Goal: Use online tool/utility: Utilize a website feature to perform a specific function

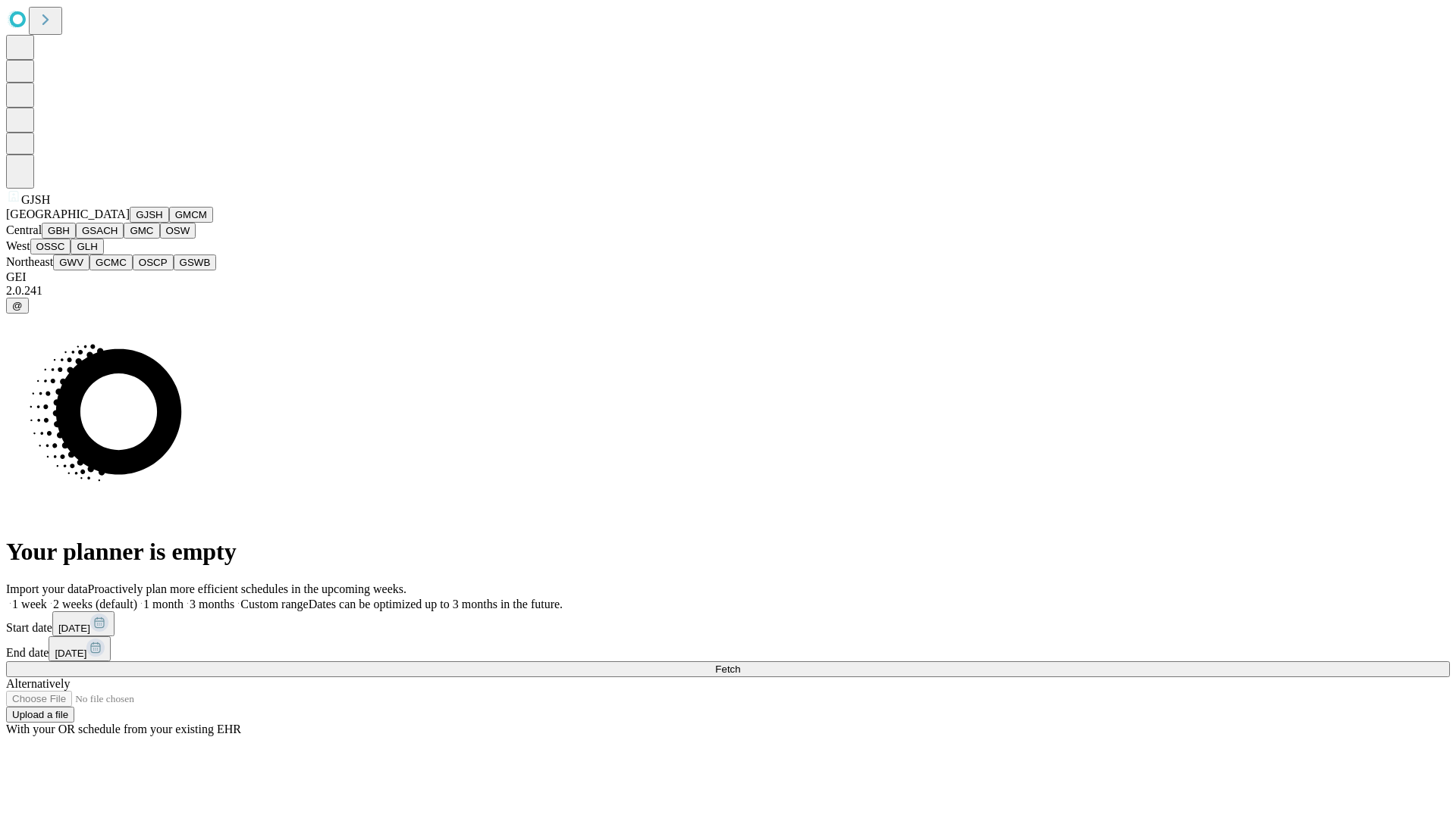
click at [129, 223] on button "GJSH" at bounding box center [149, 214] width 39 height 16
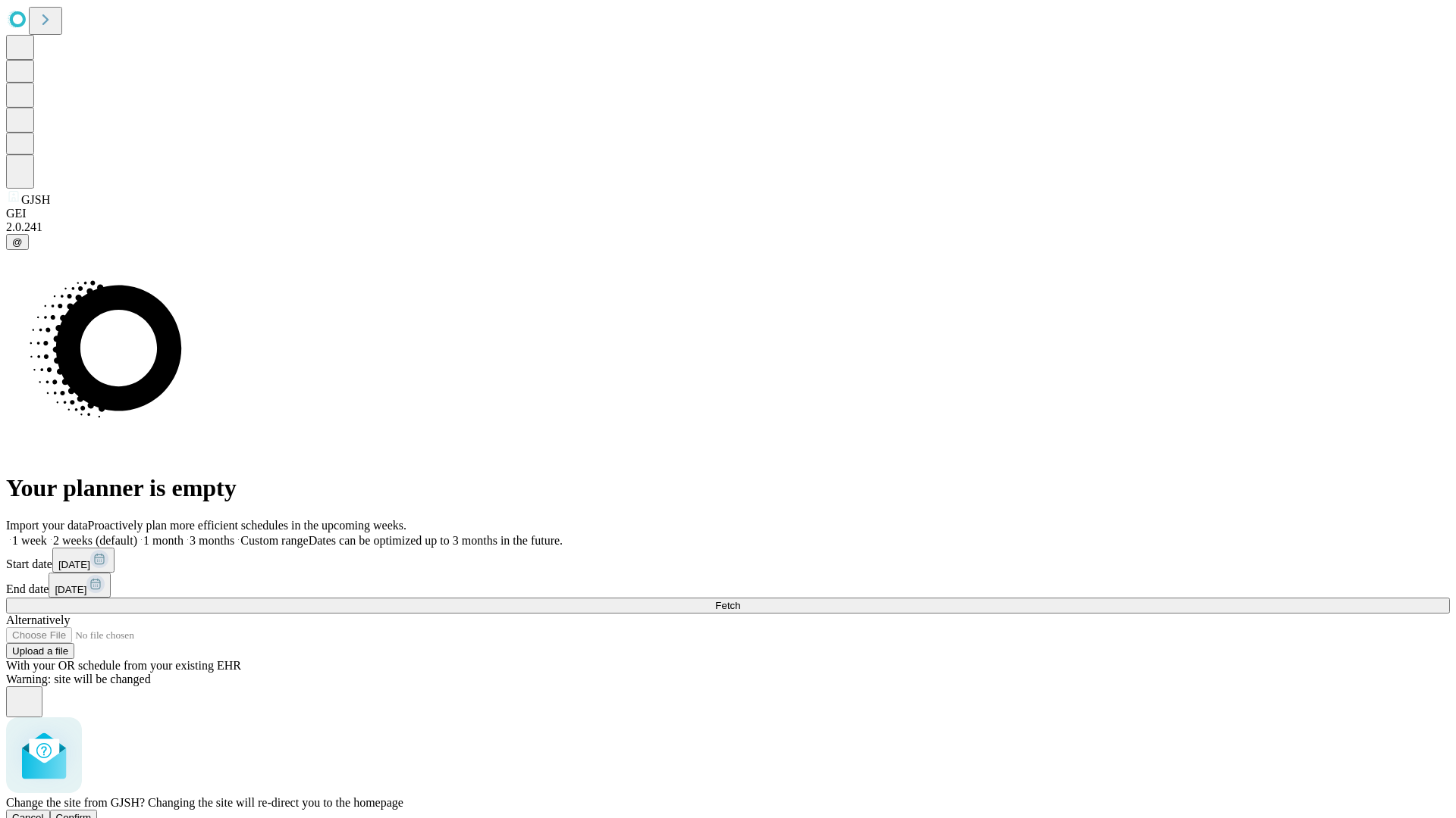
click at [92, 812] on span "Confirm" at bounding box center [74, 818] width 36 height 12
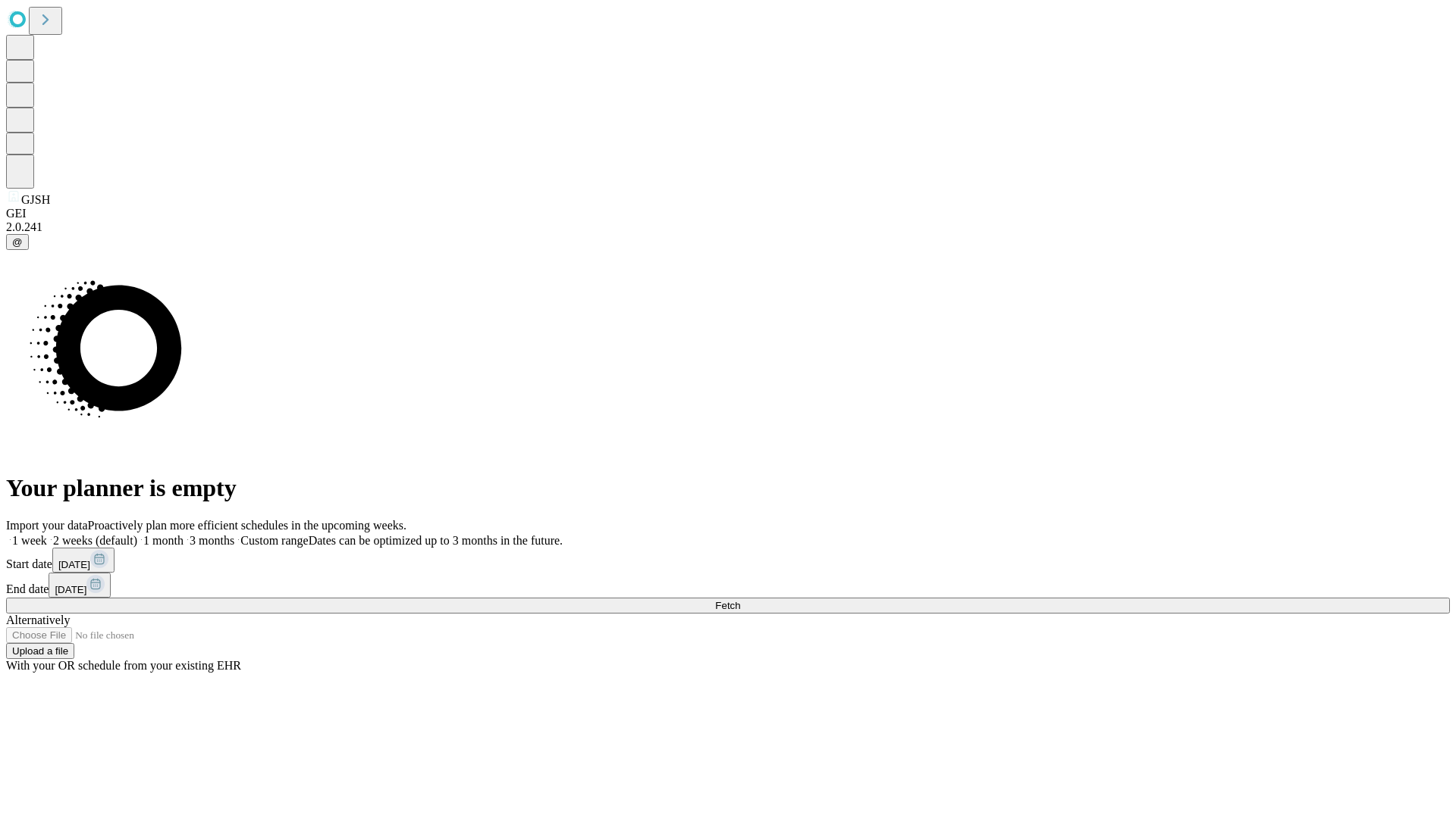
click at [47, 534] on label "1 week" at bounding box center [26, 541] width 41 height 13
click at [740, 600] on span "Fetch" at bounding box center [727, 606] width 25 height 12
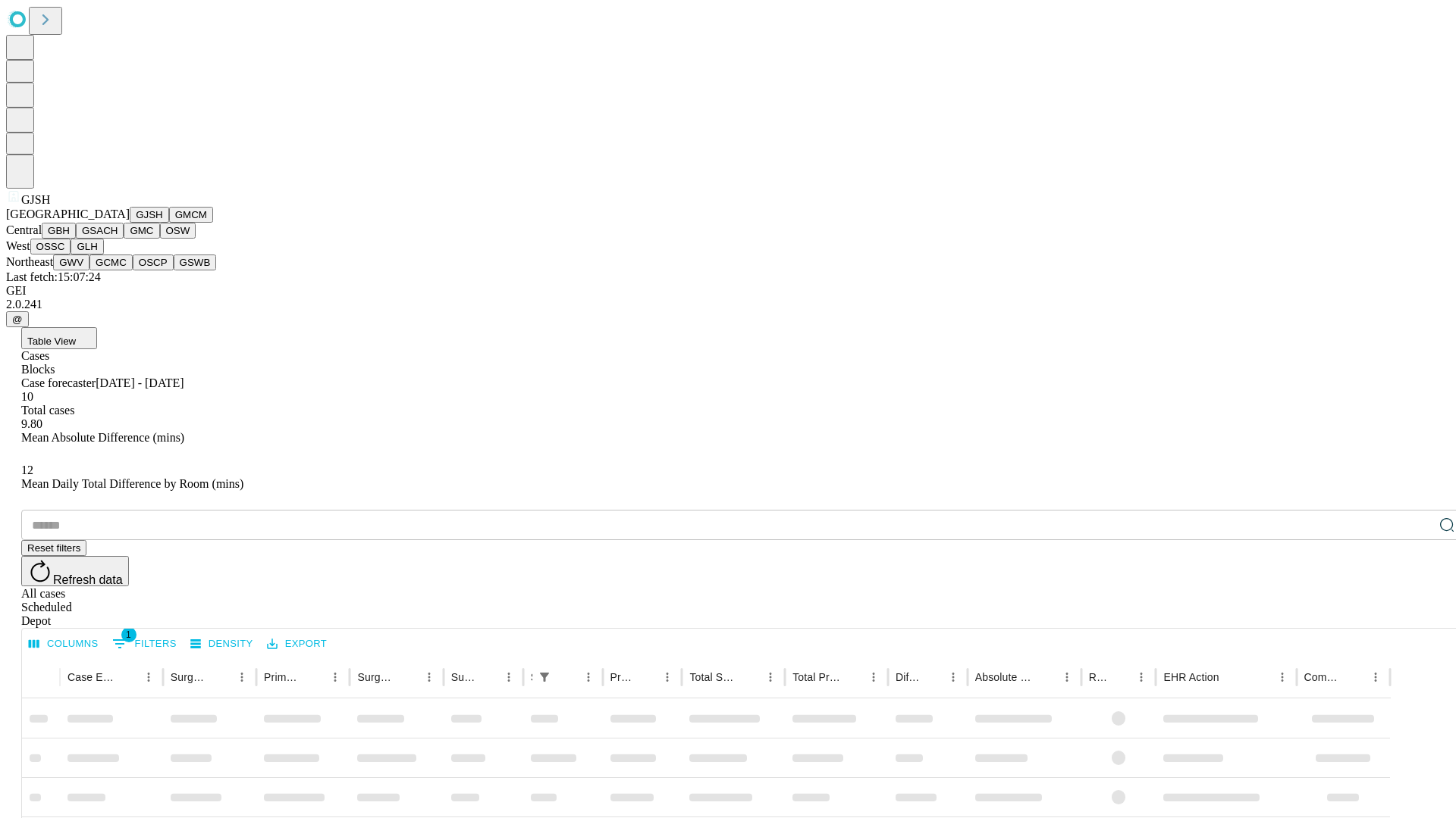
click at [169, 223] on button "GMCM" at bounding box center [191, 214] width 44 height 16
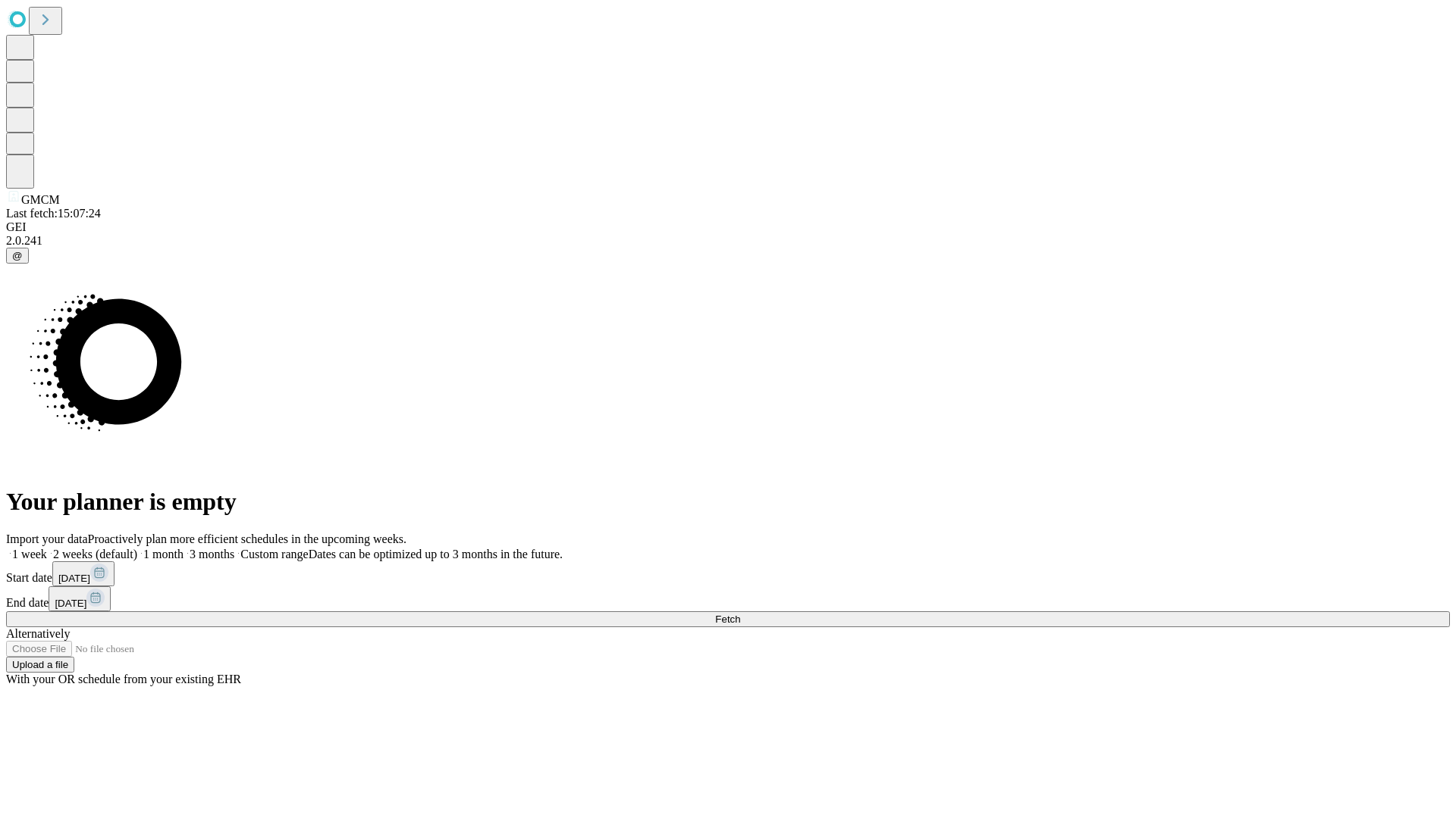
click at [47, 548] on label "1 week" at bounding box center [26, 554] width 41 height 13
click at [740, 614] on span "Fetch" at bounding box center [727, 620] width 25 height 12
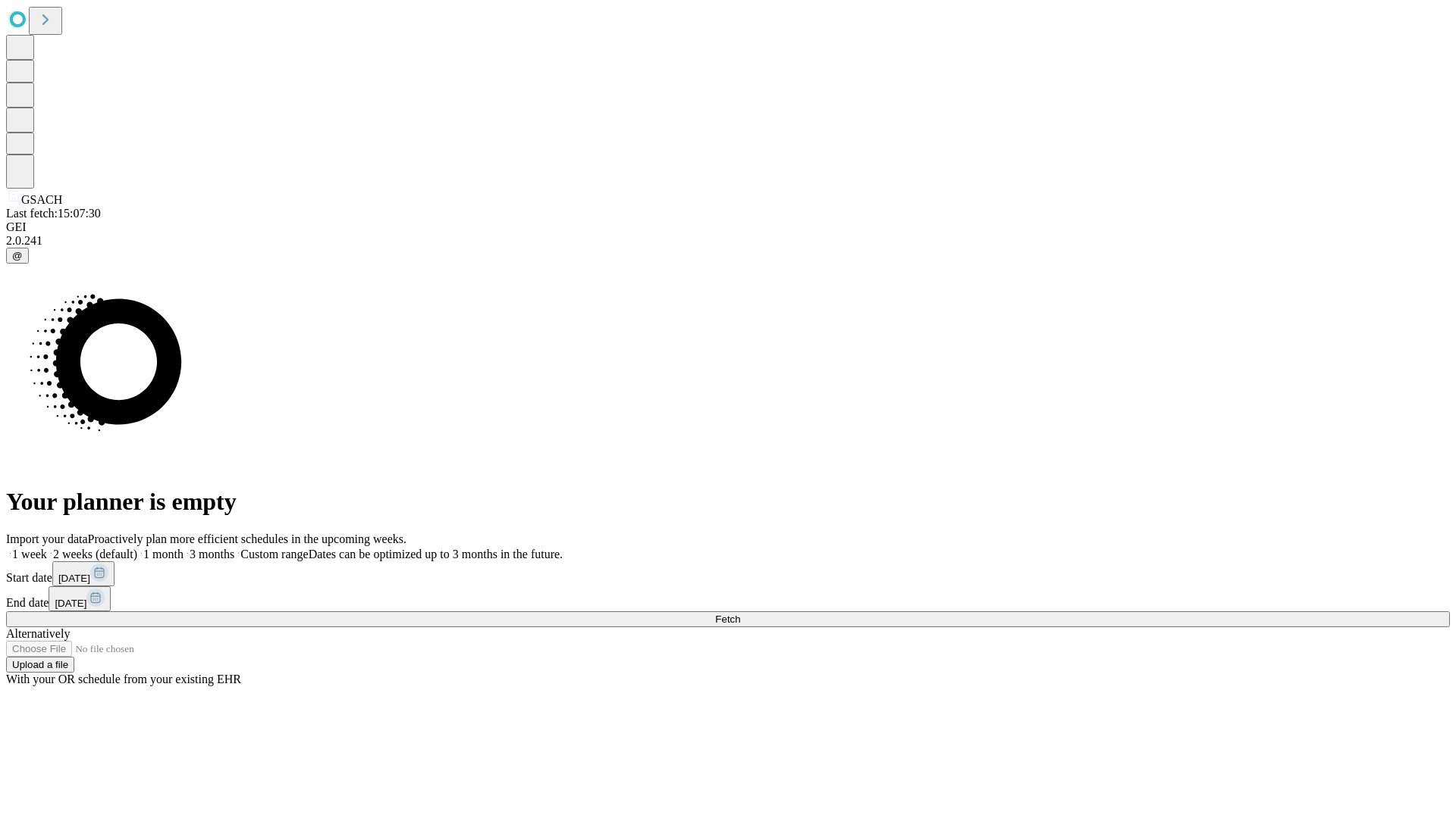
click at [47, 548] on label "1 week" at bounding box center [26, 554] width 41 height 13
click at [740, 614] on span "Fetch" at bounding box center [727, 620] width 25 height 12
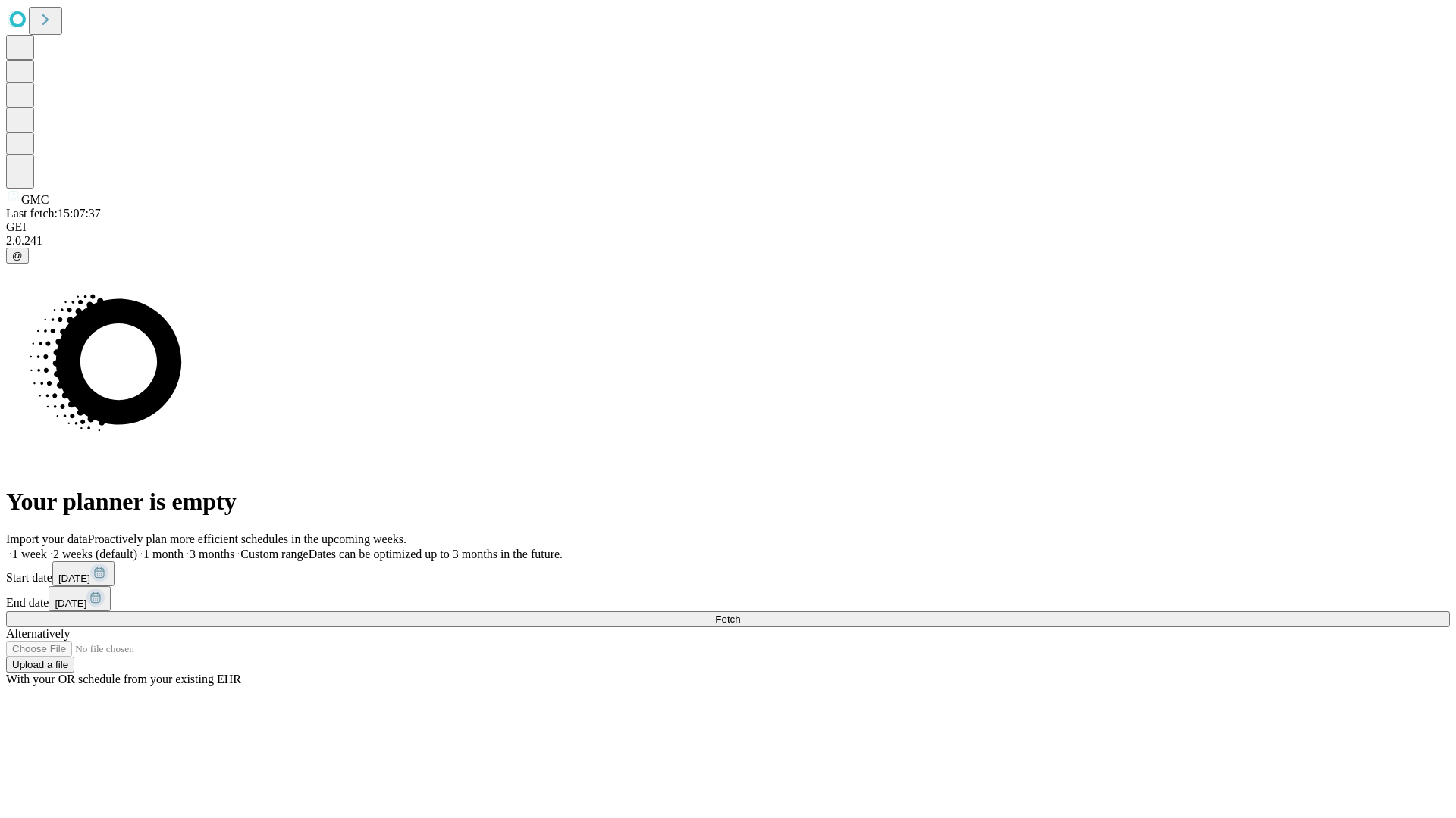
click at [47, 548] on label "1 week" at bounding box center [26, 554] width 41 height 13
click at [740, 614] on span "Fetch" at bounding box center [727, 620] width 25 height 12
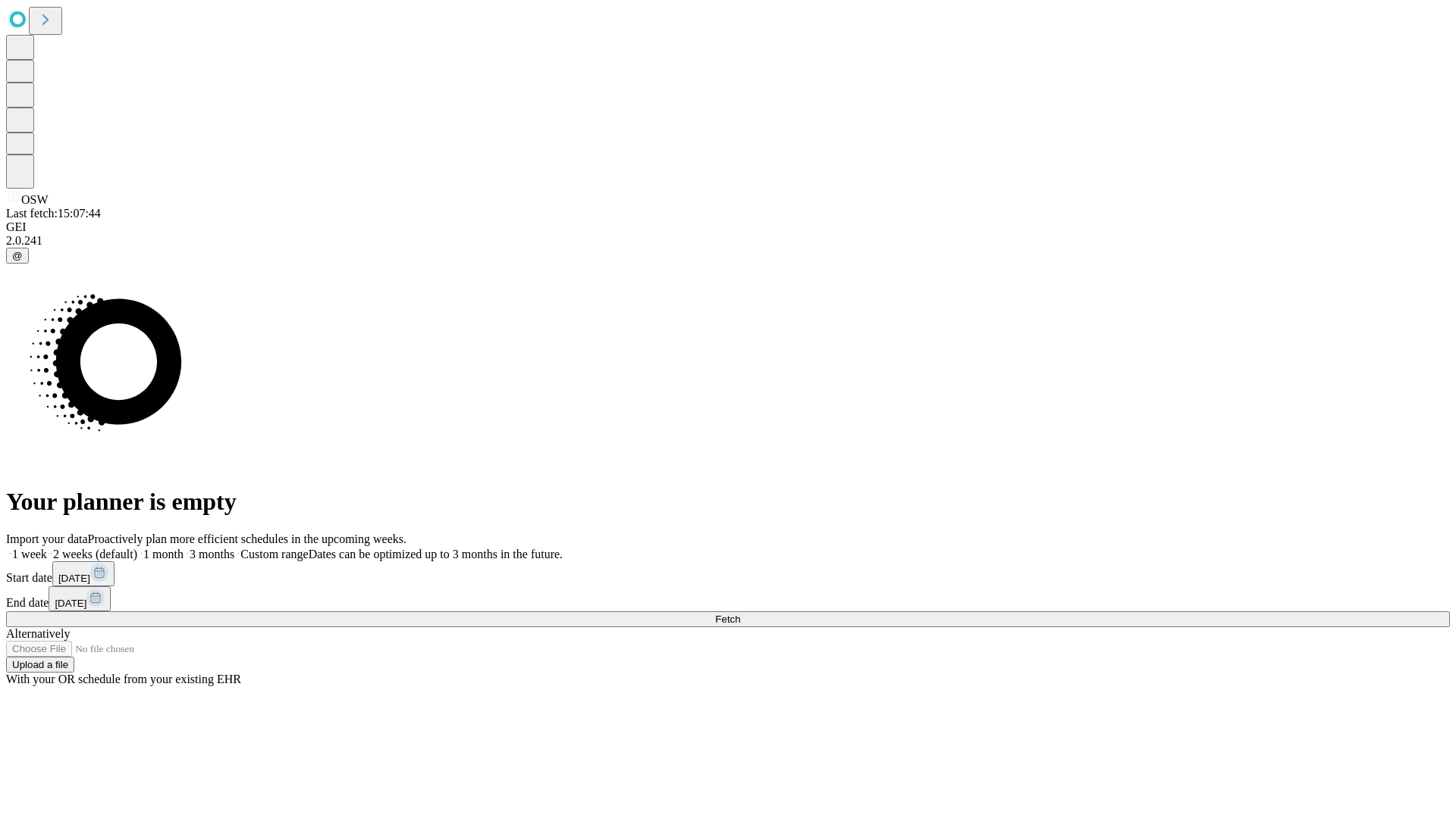
click at [47, 548] on label "1 week" at bounding box center [26, 554] width 41 height 13
click at [740, 614] on span "Fetch" at bounding box center [727, 620] width 25 height 12
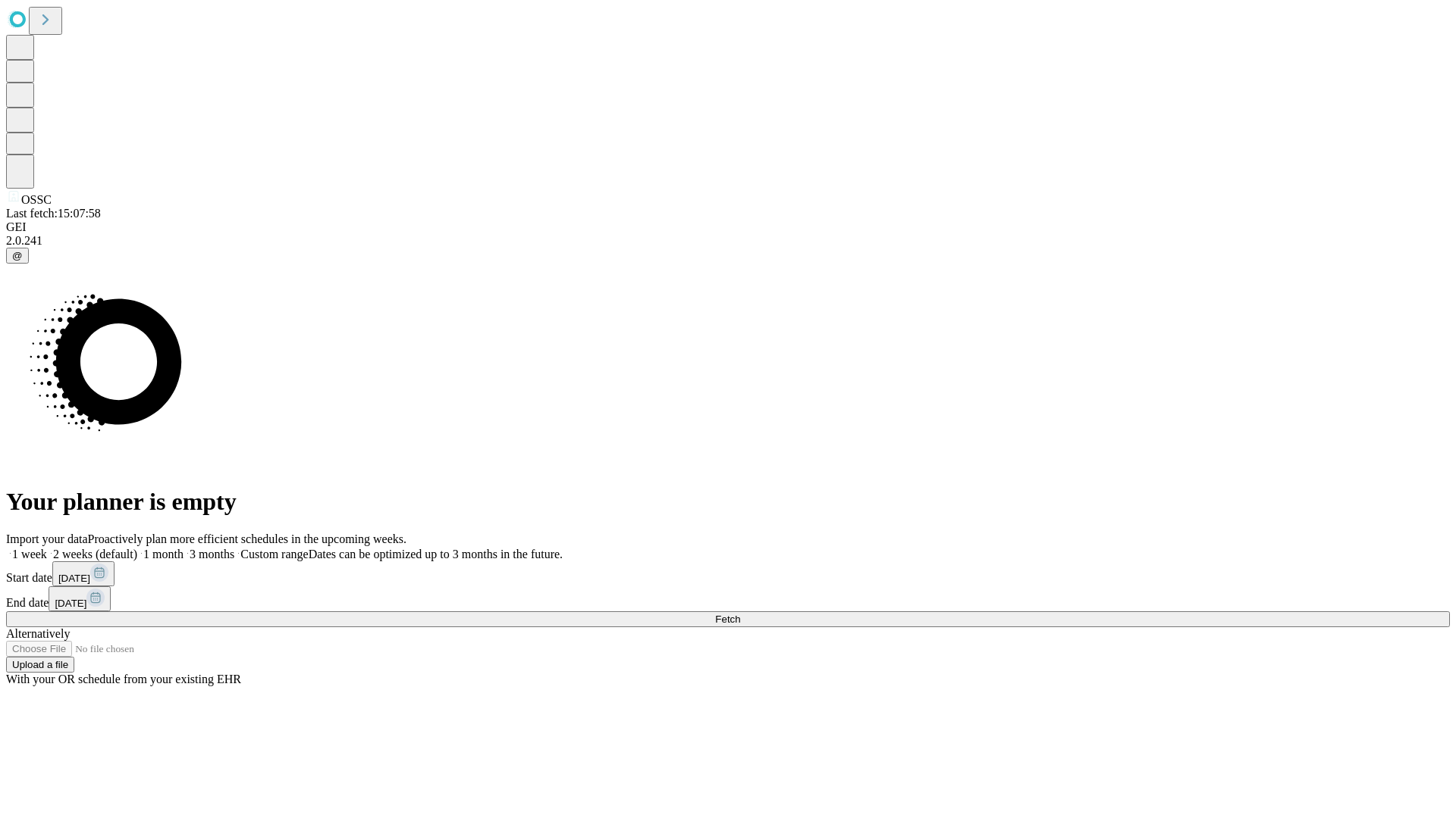
click at [740, 614] on span "Fetch" at bounding box center [727, 620] width 25 height 12
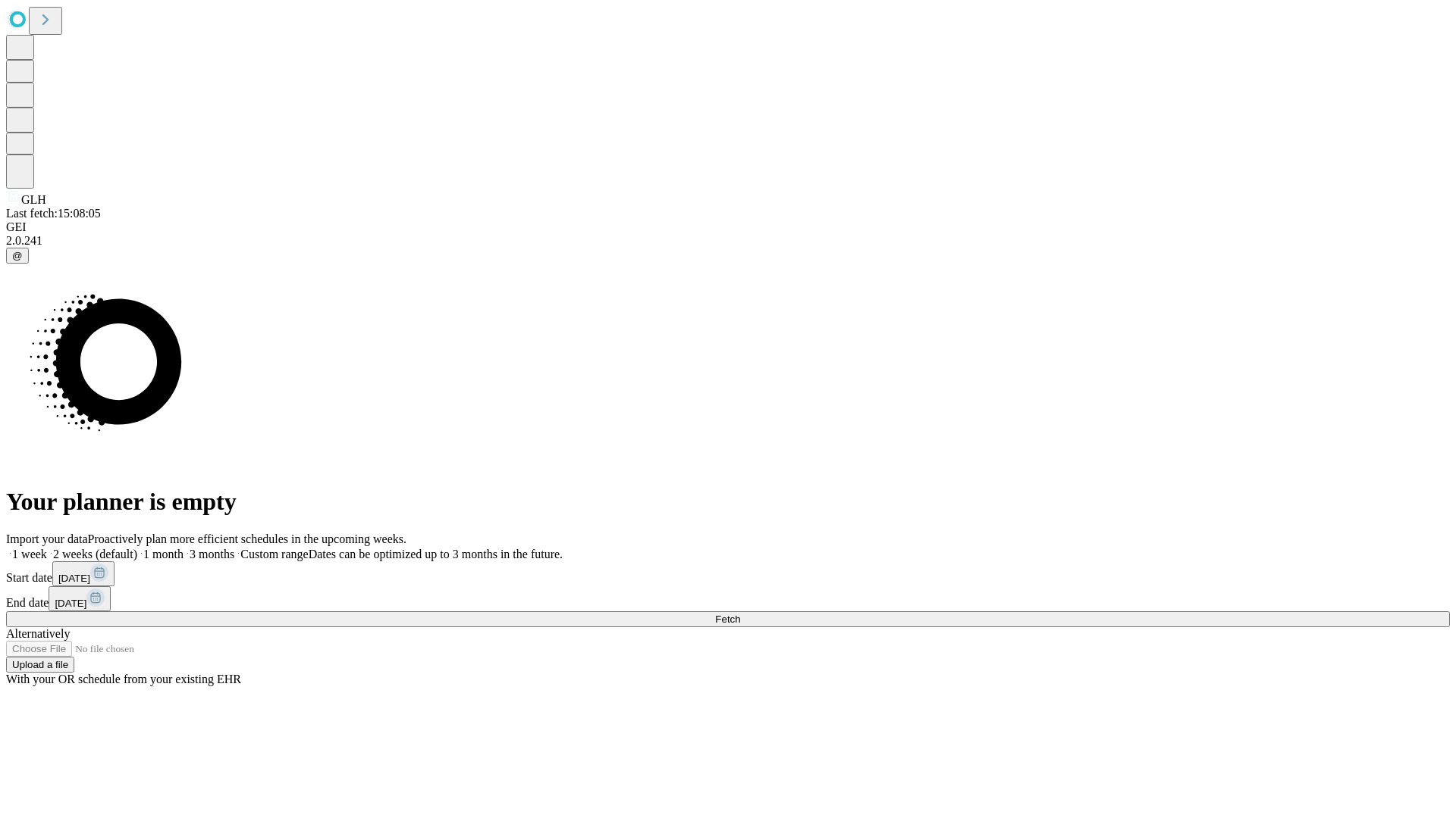
click at [47, 548] on label "1 week" at bounding box center [26, 554] width 41 height 13
click at [740, 614] on span "Fetch" at bounding box center [727, 620] width 25 height 12
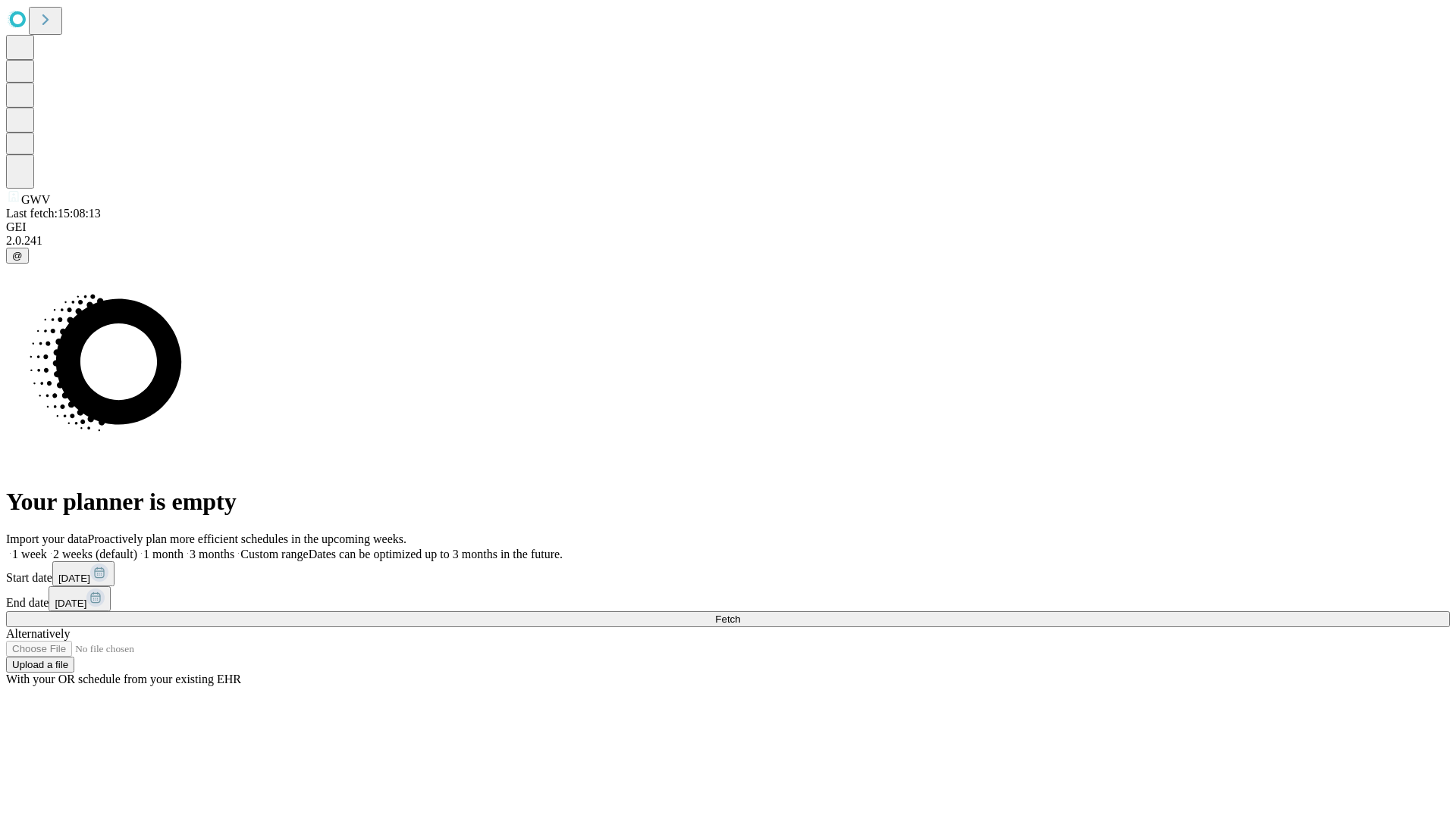
click at [740, 614] on span "Fetch" at bounding box center [727, 620] width 25 height 12
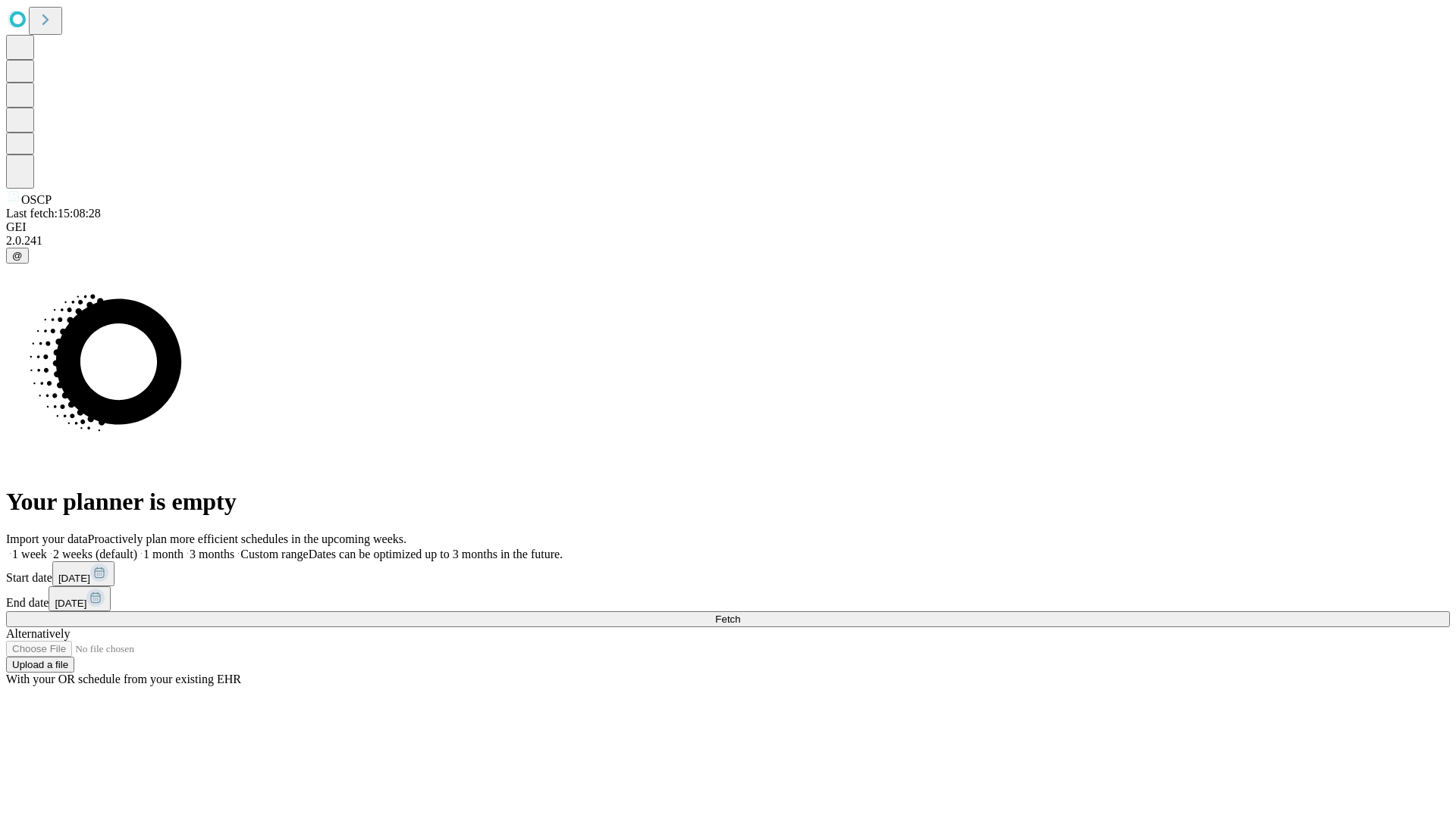
click at [47, 548] on label "1 week" at bounding box center [26, 554] width 41 height 13
click at [740, 614] on span "Fetch" at bounding box center [727, 620] width 25 height 12
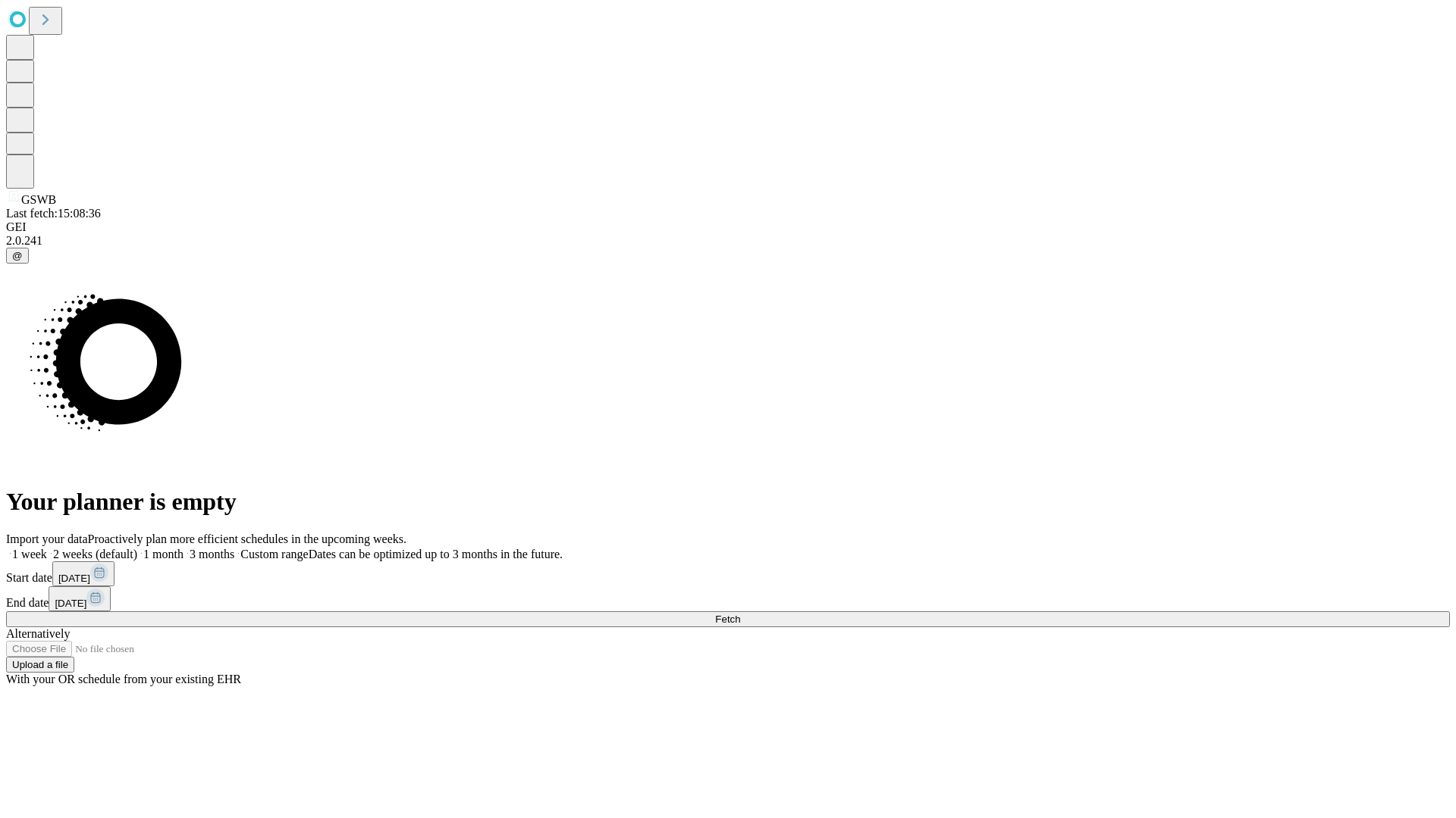
click at [47, 548] on label "1 week" at bounding box center [26, 554] width 41 height 13
click at [740, 614] on span "Fetch" at bounding box center [727, 620] width 25 height 12
